Goal: Navigation & Orientation: Find specific page/section

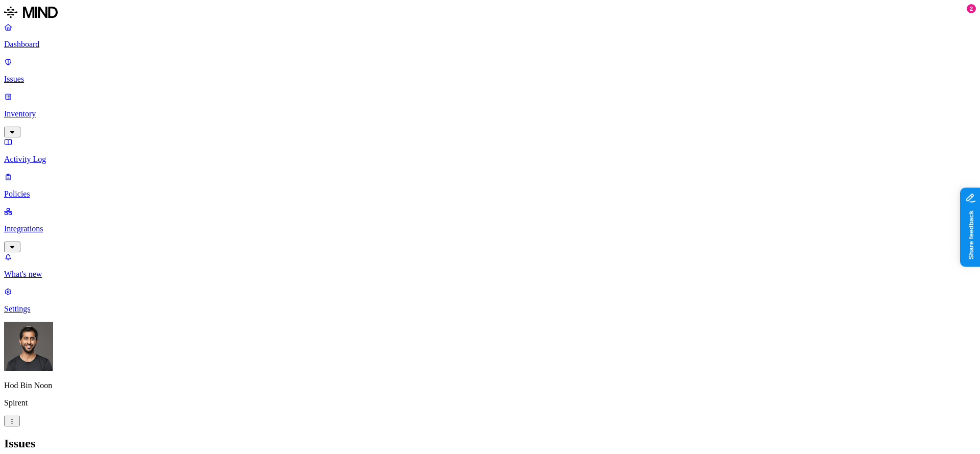
scroll to position [0, 1]
click at [60, 224] on p "Integrations" at bounding box center [489, 228] width 971 height 9
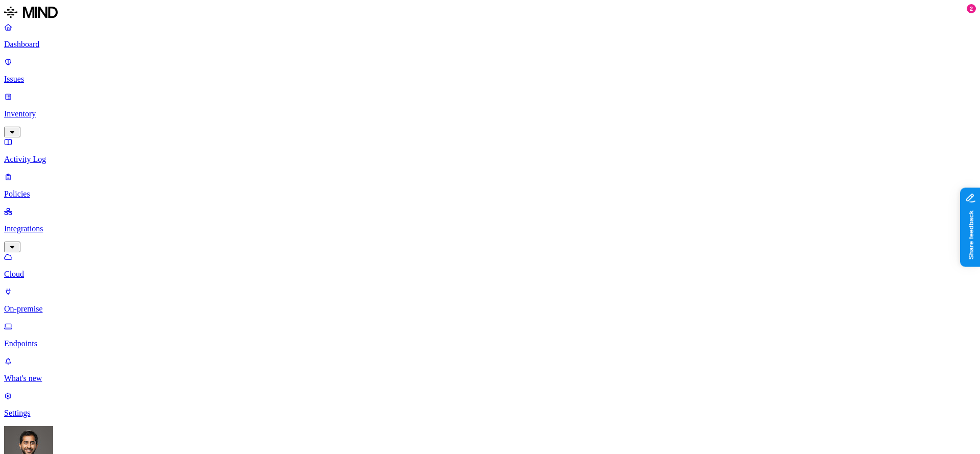
click at [57, 339] on p "Endpoints" at bounding box center [489, 343] width 971 height 9
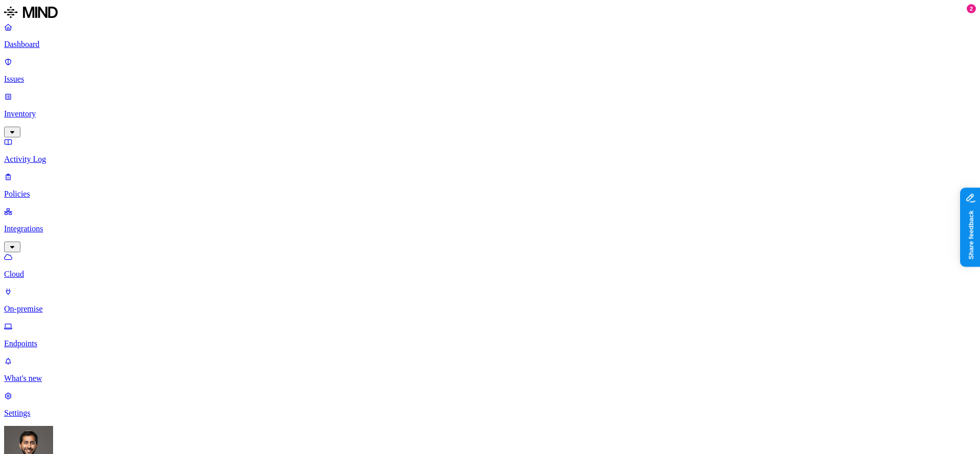
click at [60, 250] on nav "Dashboard Issues Inventory Activity Log Policies Integrations Cloud On-premise …" at bounding box center [489, 219] width 971 height 395
click at [50, 47] on p "Dashboard" at bounding box center [489, 44] width 971 height 9
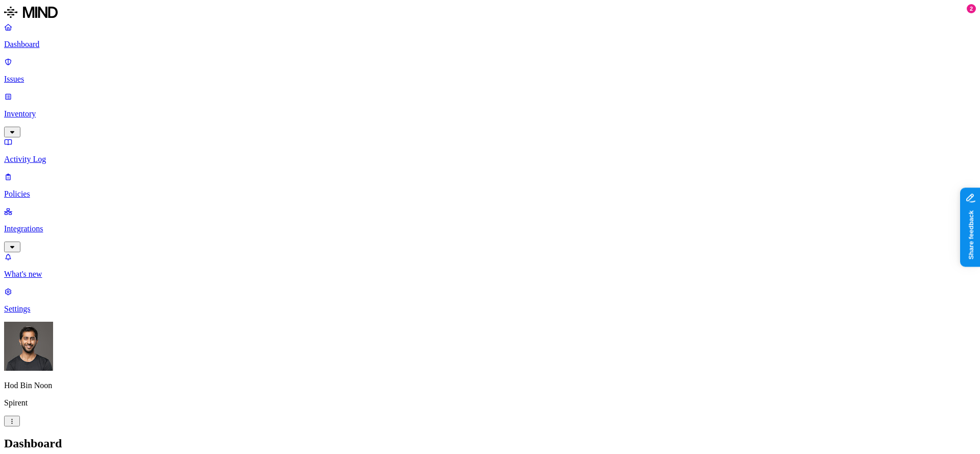
click at [53, 224] on p "Integrations" at bounding box center [489, 228] width 971 height 9
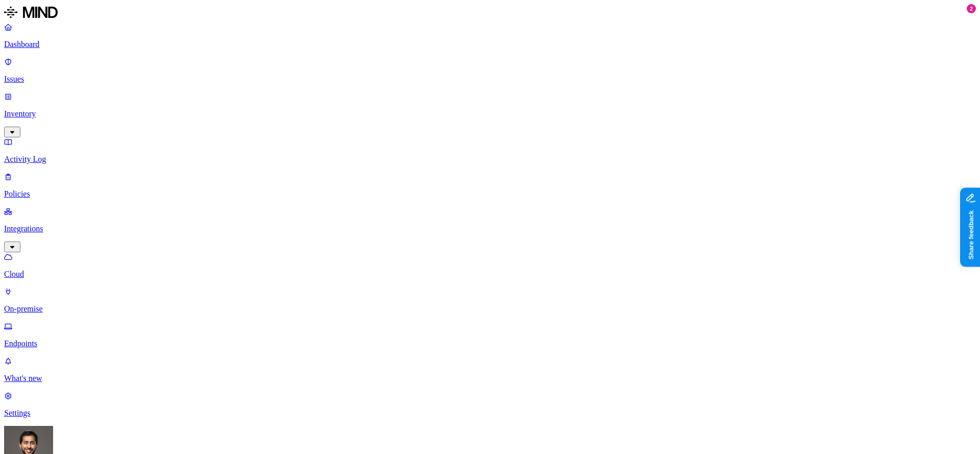
click at [53, 109] on p "Inventory" at bounding box center [489, 113] width 971 height 9
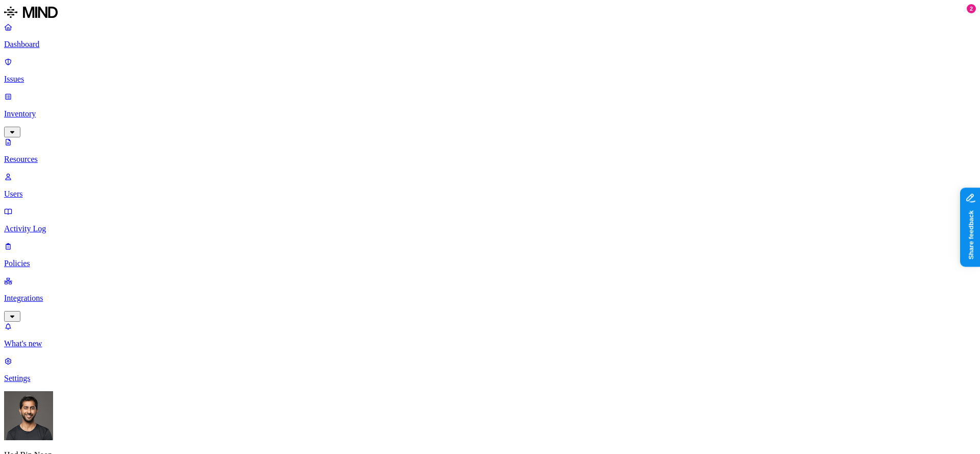
click at [39, 235] on nav "Dashboard Issues Inventory Resources Users Activity Log Policies Integrations W…" at bounding box center [489, 202] width 971 height 360
click at [54, 383] on p "Settings" at bounding box center [489, 377] width 971 height 9
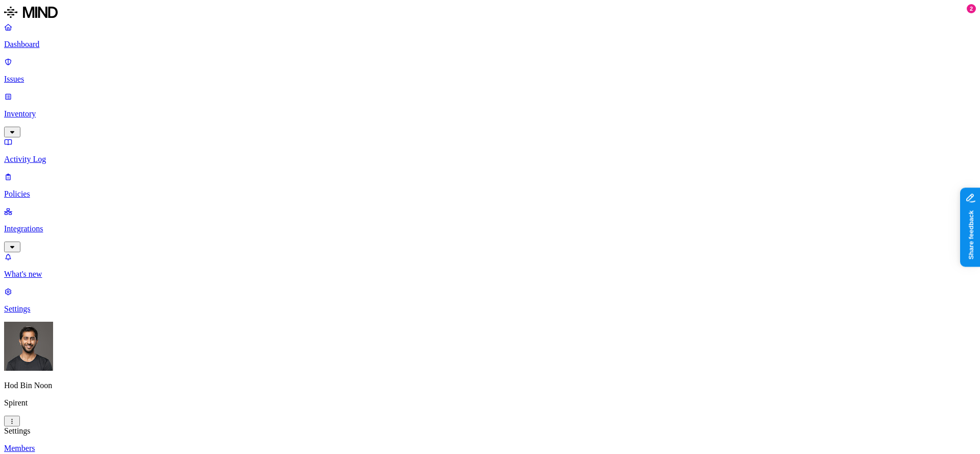
click at [56, 209] on nav "Dashboard Issues Inventory Activity Log Policies Integrations What's new 2 Sett…" at bounding box center [489, 167] width 971 height 291
click at [53, 109] on p "Inventory" at bounding box center [489, 113] width 971 height 9
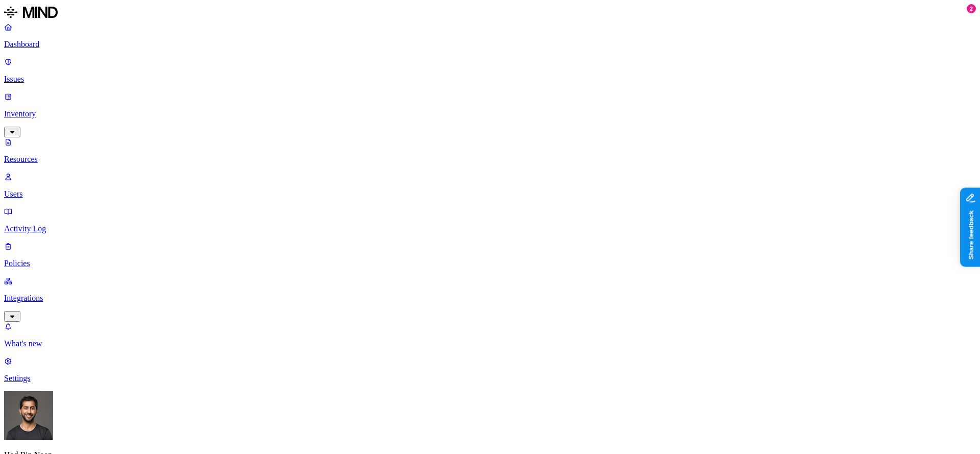
click at [51, 109] on p "Inventory" at bounding box center [489, 113] width 971 height 9
click at [41, 293] on p "Integrations" at bounding box center [489, 297] width 971 height 9
click at [54, 356] on link "On-premise" at bounding box center [489, 369] width 971 height 27
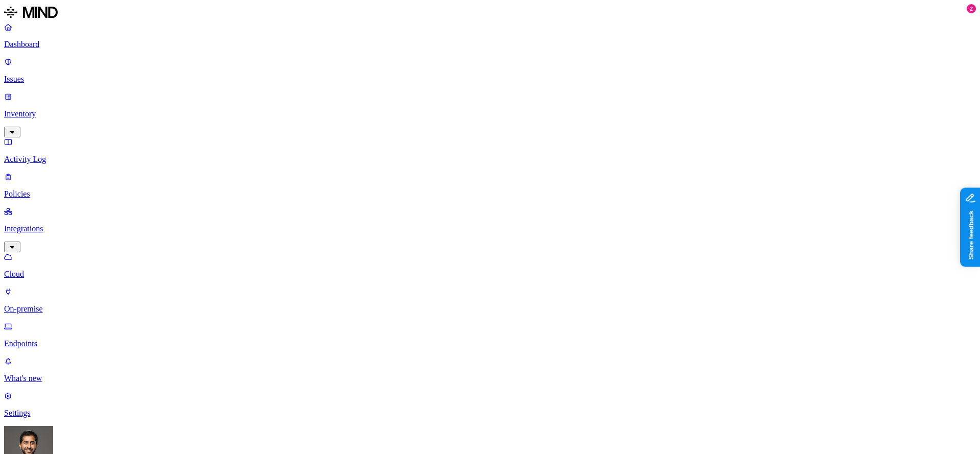
click at [42, 172] on link "Policies" at bounding box center [489, 185] width 971 height 27
click at [46, 224] on p "Integrations" at bounding box center [489, 228] width 971 height 9
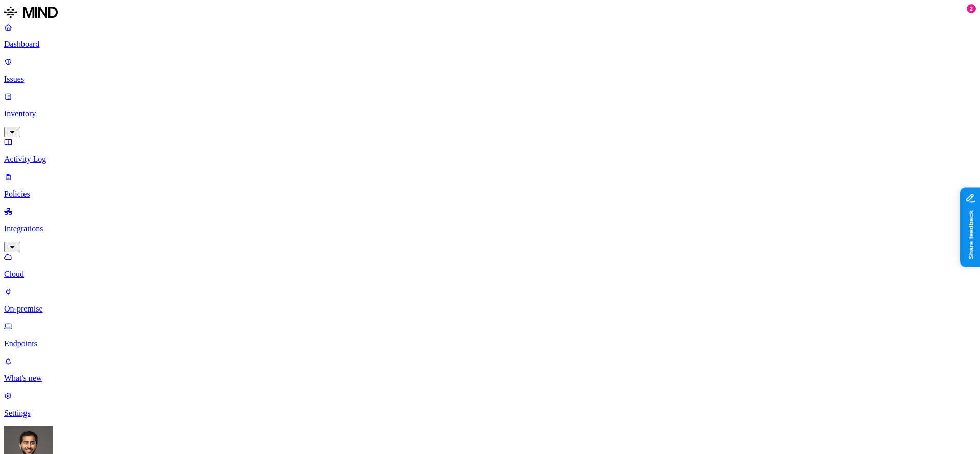
click at [46, 224] on p "Integrations" at bounding box center [489, 228] width 971 height 9
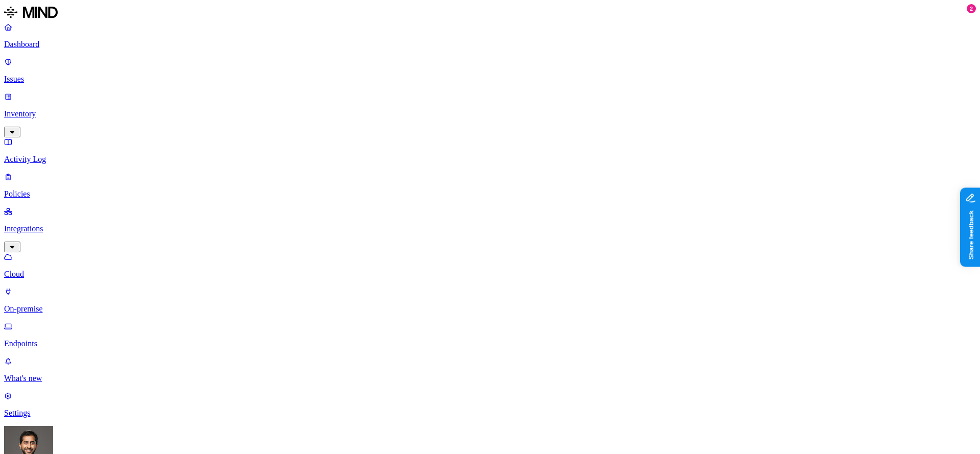
click at [46, 224] on p "Integrations" at bounding box center [489, 228] width 971 height 9
click at [44, 224] on p "Integrations" at bounding box center [489, 228] width 971 height 9
click at [46, 224] on p "Integrations" at bounding box center [489, 228] width 971 height 9
click at [55, 109] on p "Inventory" at bounding box center [489, 113] width 971 height 9
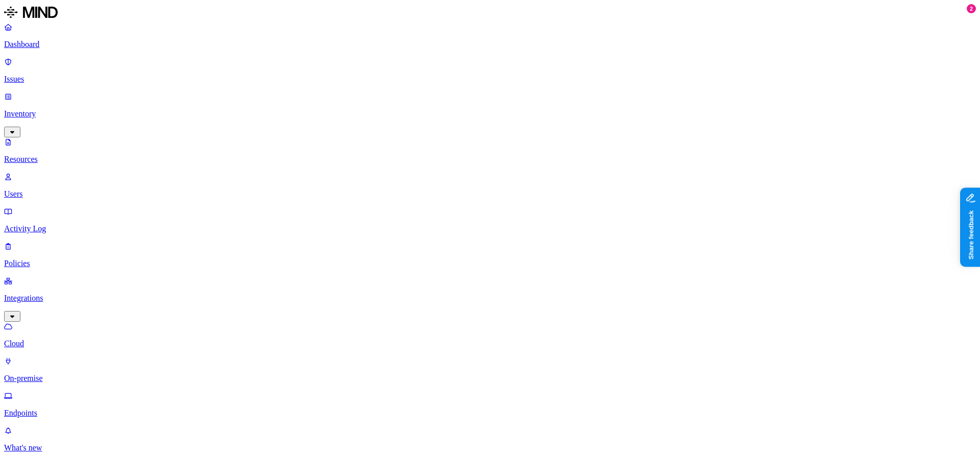
click at [52, 118] on div "Dashboard Issues Inventory Resources Users Activity Log Policies Integrations C…" at bounding box center [489, 219] width 971 height 395
click at [48, 259] on p "Policies" at bounding box center [489, 263] width 971 height 9
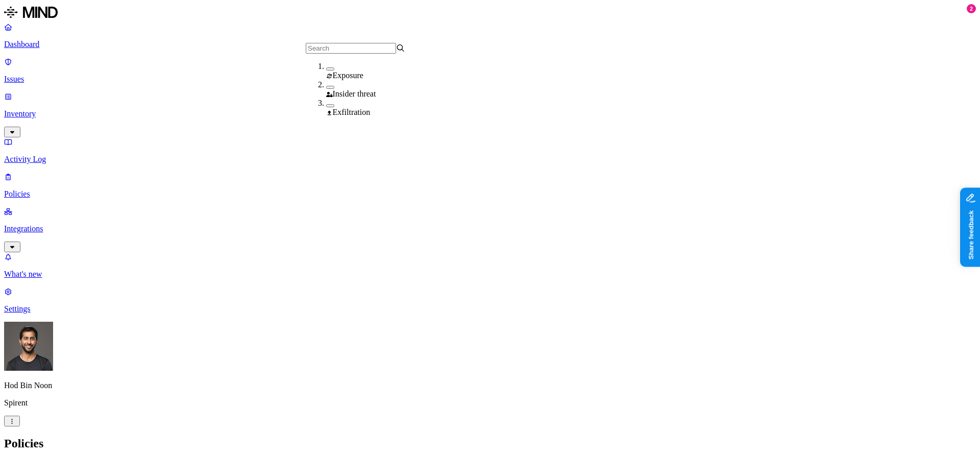
click at [293, 436] on h2 "Policies" at bounding box center [489, 443] width 971 height 14
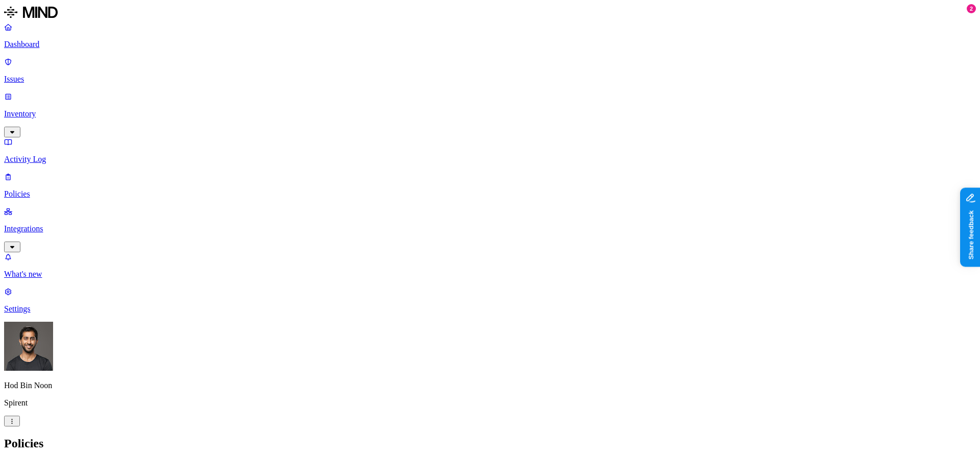
click at [47, 109] on p "Inventory" at bounding box center [489, 113] width 971 height 9
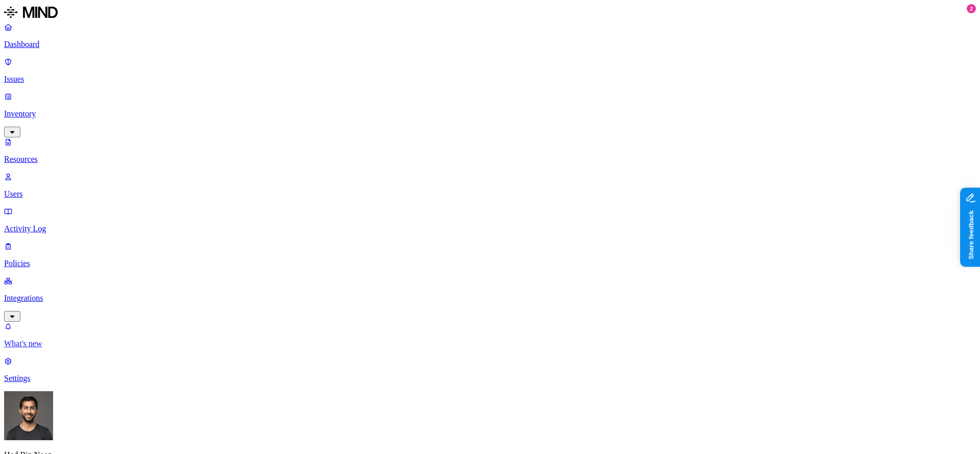
click at [43, 348] on p "What's new" at bounding box center [489, 343] width 971 height 9
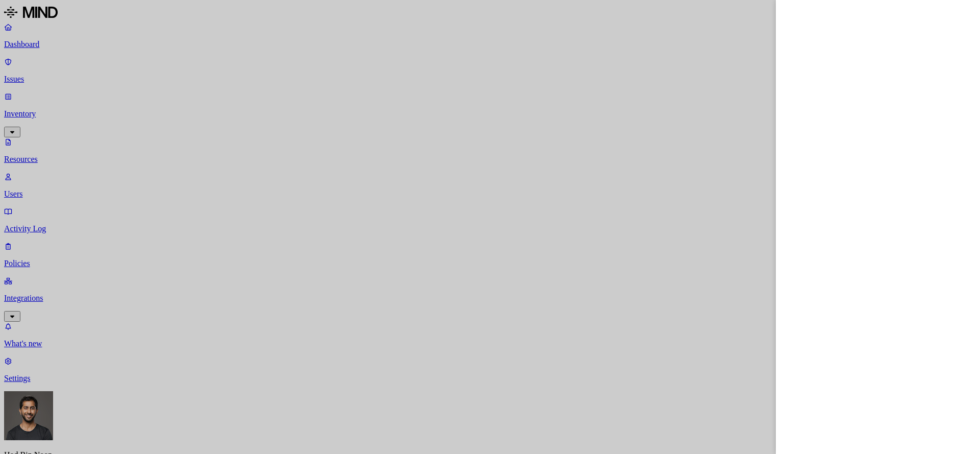
click at [71, 239] on div at bounding box center [490, 227] width 980 height 454
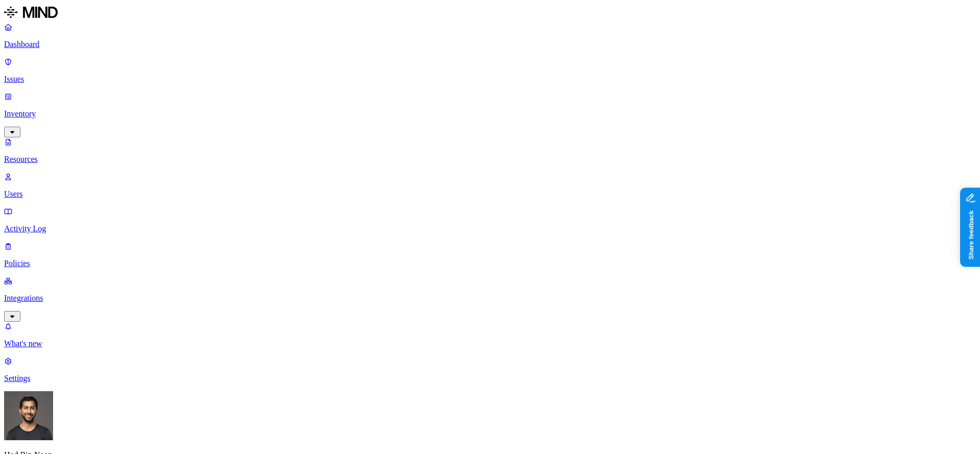
click at [51, 240] on nav "Dashboard Issues Inventory Resources Users Activity Log Policies Integrations W…" at bounding box center [489, 202] width 971 height 360
click at [30, 243] on nav "Dashboard Issues Inventory Resources Users Activity Log Policies Integrations W…" at bounding box center [489, 202] width 971 height 360
click at [51, 246] on nav "Dashboard Issues Inventory Resources Users Activity Log Policies Integrations W…" at bounding box center [489, 202] width 971 height 360
click at [46, 45] on p "Dashboard" at bounding box center [489, 44] width 971 height 9
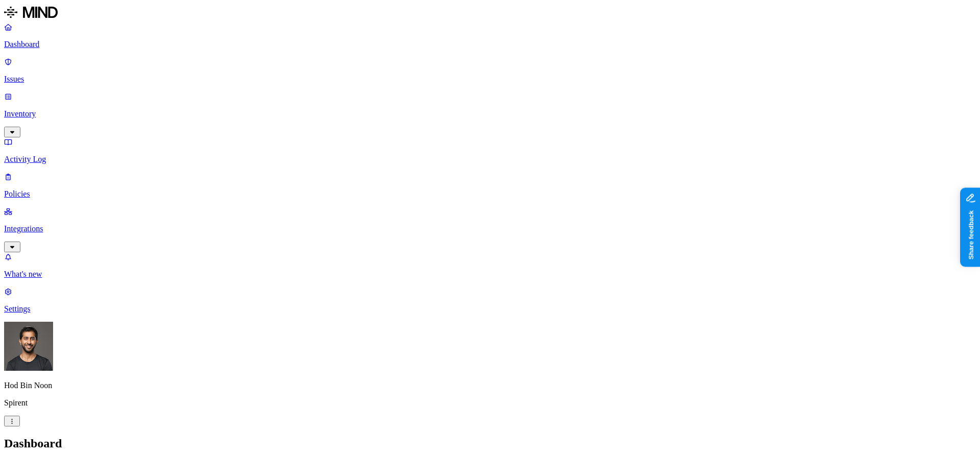
scroll to position [90, 0]
